Goal: Information Seeking & Learning: Learn about a topic

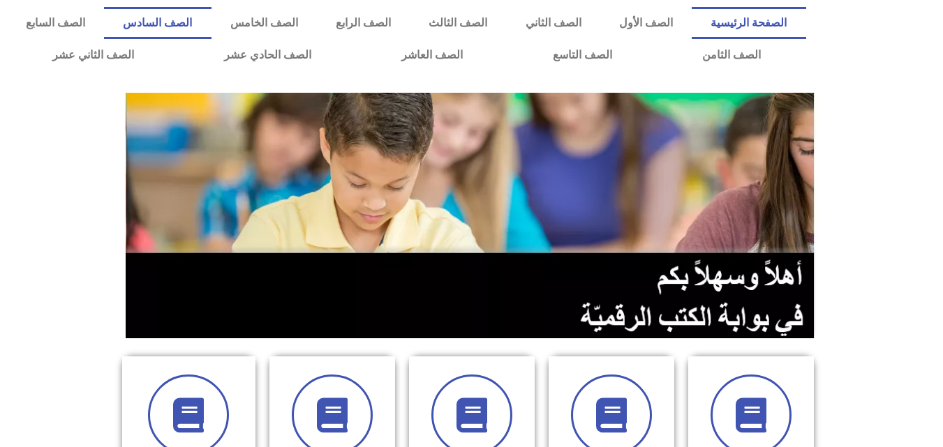
click at [211, 23] on link "الصف السادس" at bounding box center [157, 23] width 107 height 32
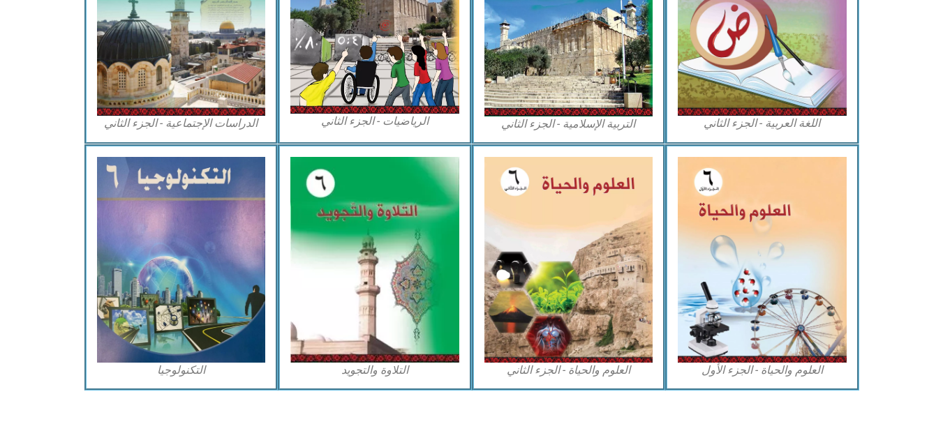
scroll to position [762, 0]
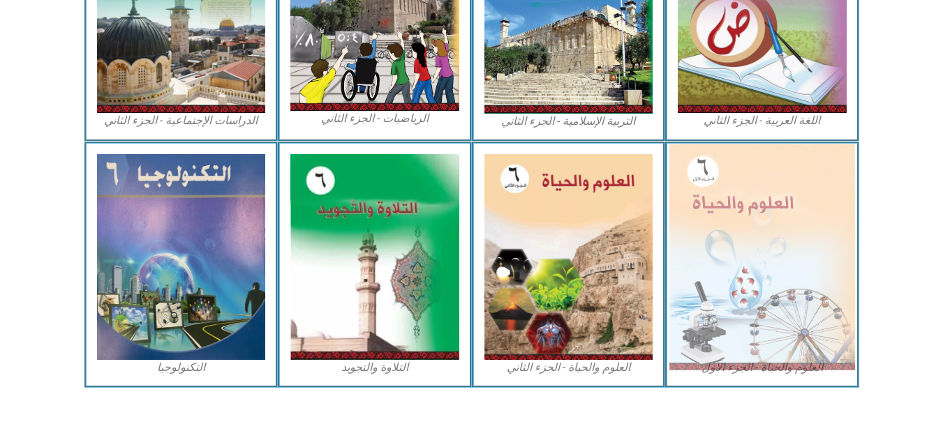
click at [754, 297] on img at bounding box center [762, 257] width 186 height 226
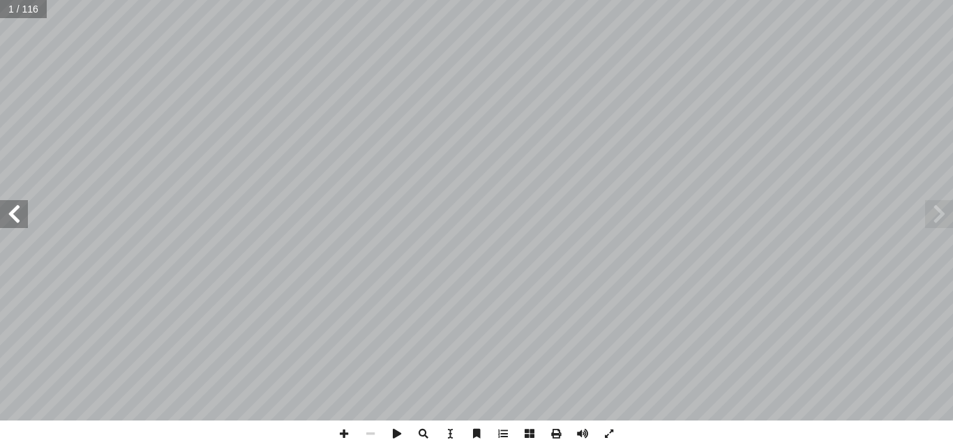
click at [12, 211] on span at bounding box center [14, 214] width 28 height 28
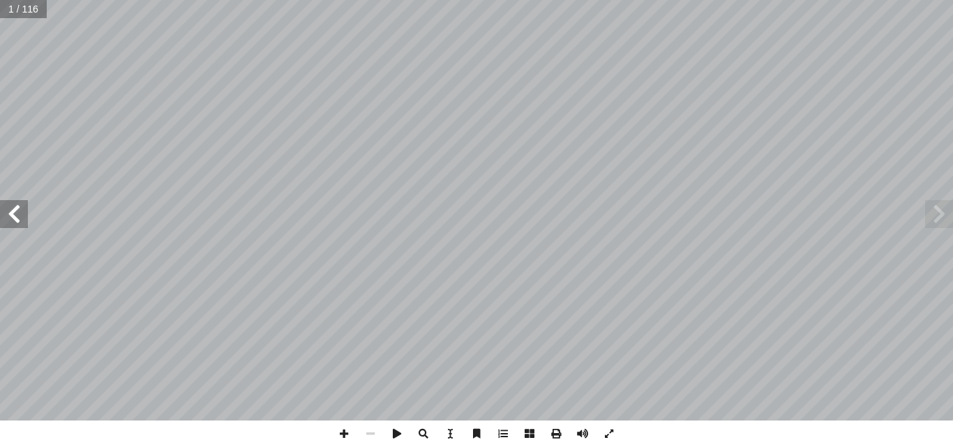
click at [12, 211] on span at bounding box center [14, 214] width 28 height 28
click at [366, 433] on span at bounding box center [370, 434] width 27 height 27
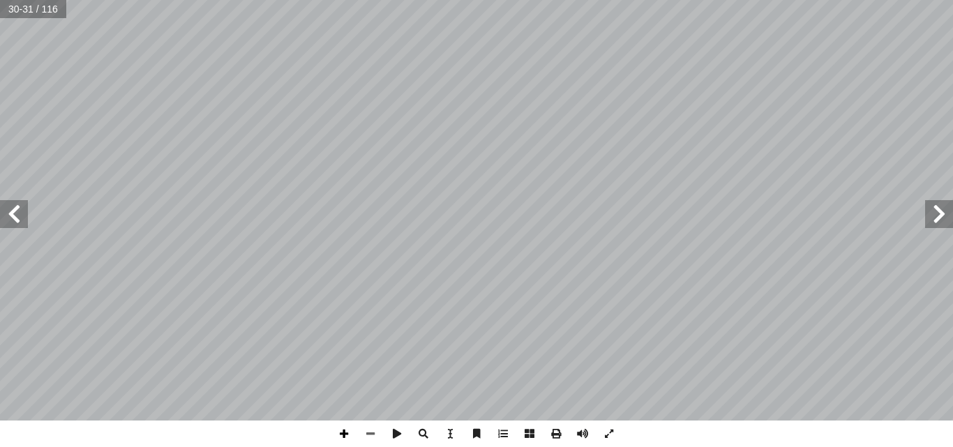
click at [331, 429] on span at bounding box center [344, 434] width 27 height 27
click at [371, 426] on span at bounding box center [370, 434] width 27 height 27
